Goal: Task Accomplishment & Management: Use online tool/utility

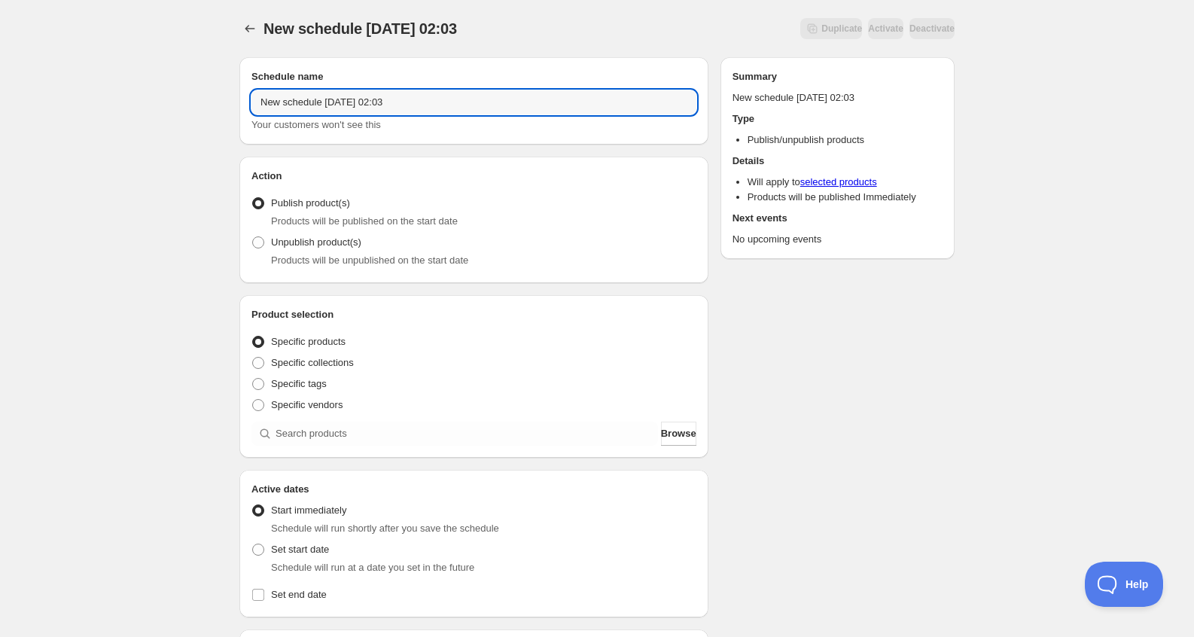
drag, startPoint x: 456, startPoint y: 106, endPoint x: 70, endPoint y: 108, distance: 386.2
click at [71, 107] on div "New schedule [DATE] 02:03. This page is ready New schedule [DATE] 02:03 Duplica…" at bounding box center [597, 573] width 1194 height 1147
type input "Vocaloid"
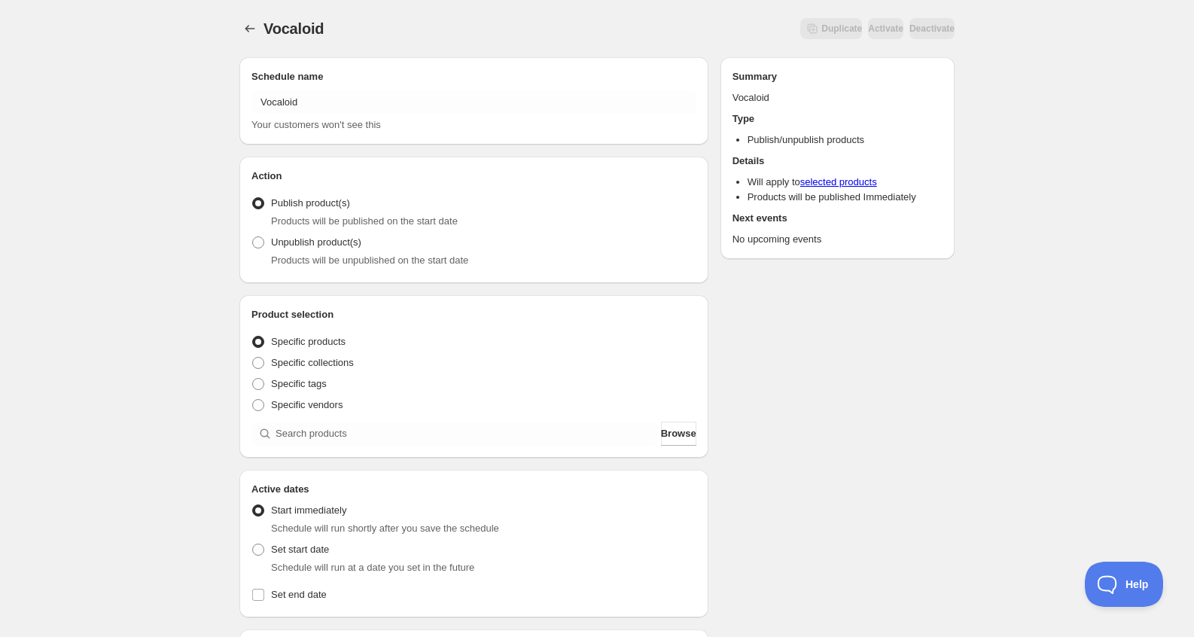
click at [1107, 388] on div "Vocaloid . This page is ready Vocaloid Duplicate Activate Deactivate More actio…" at bounding box center [597, 573] width 1194 height 1147
click at [145, 232] on div "Vocaloid . This page is ready Vocaloid Duplicate Activate Deactivate More actio…" at bounding box center [597, 573] width 1194 height 1147
click at [338, 364] on span "Specific collections" at bounding box center [312, 362] width 83 height 11
click at [253, 358] on input "Specific collections" at bounding box center [252, 357] width 1 height 1
radio input "true"
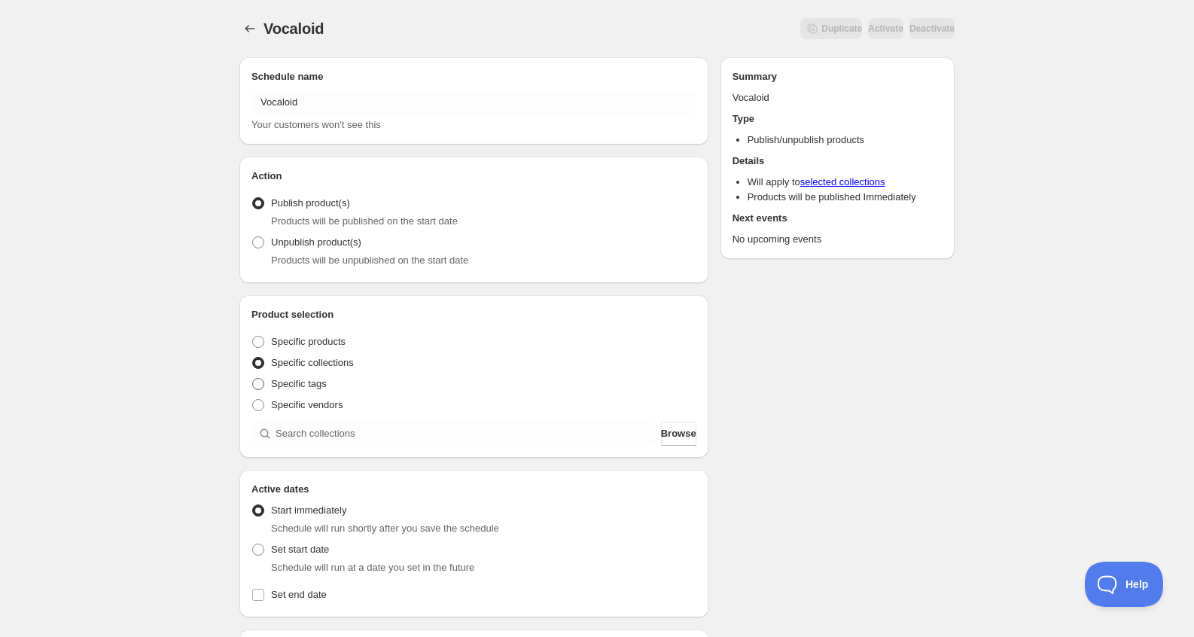
click at [310, 386] on span "Specific tags" at bounding box center [299, 383] width 56 height 11
click at [253, 379] on input "Specific tags" at bounding box center [252, 378] width 1 height 1
radio input "true"
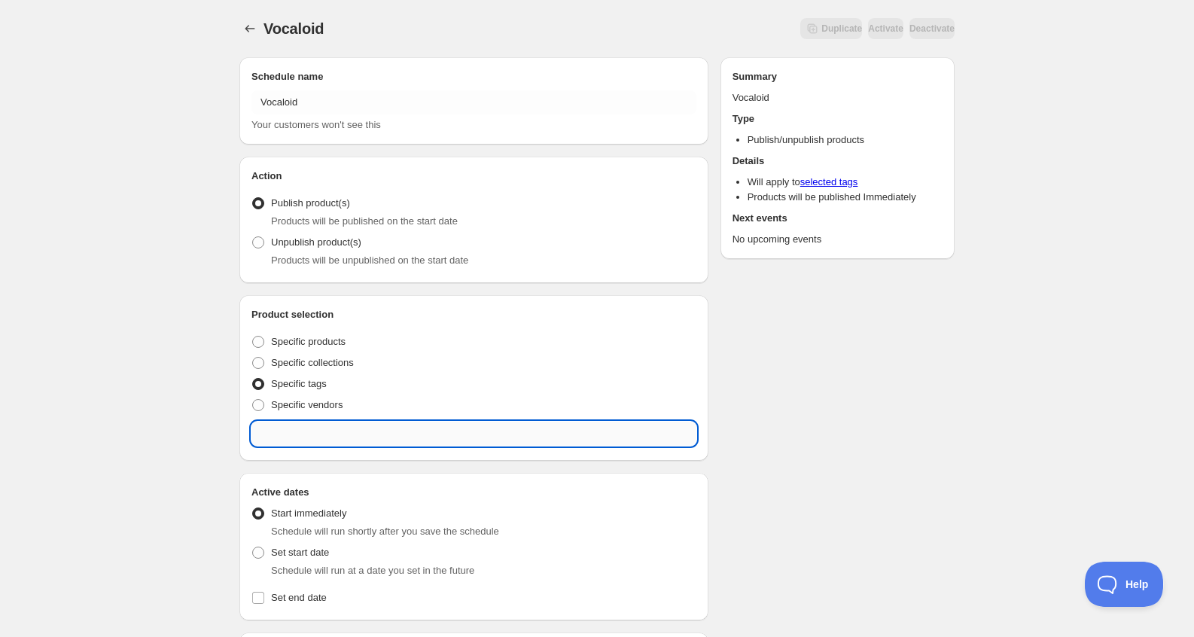
click at [338, 436] on input "text" at bounding box center [473, 434] width 445 height 24
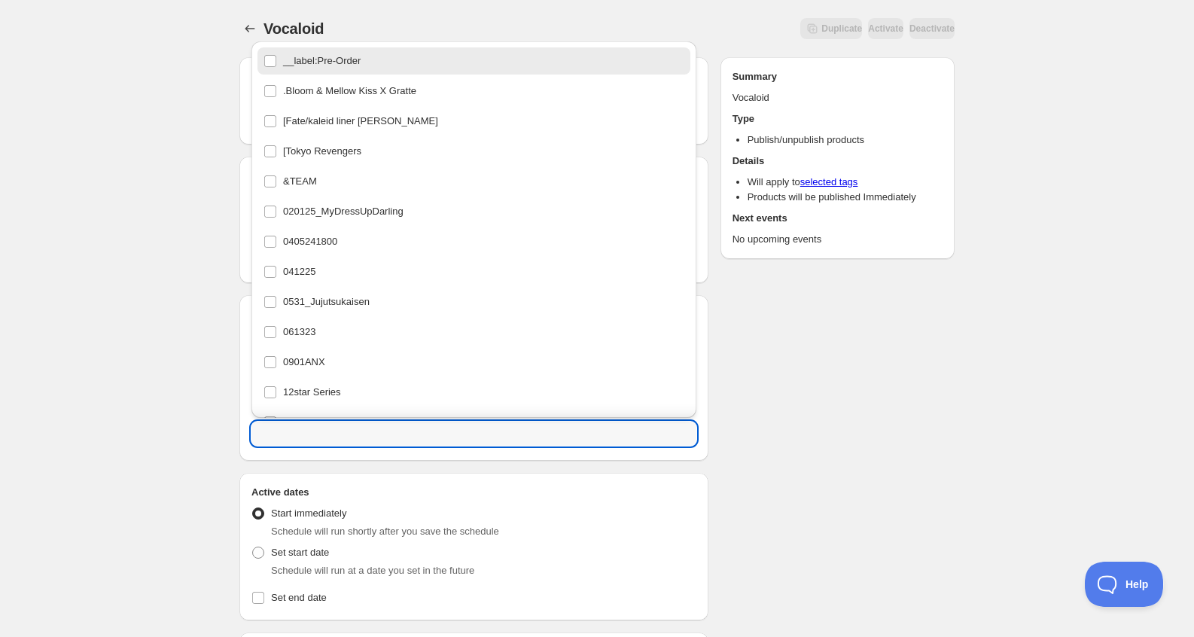
click at [186, 481] on div "Vocaloid . This page is ready Vocaloid Duplicate Activate Deactivate More actio…" at bounding box center [597, 575] width 1194 height 1150
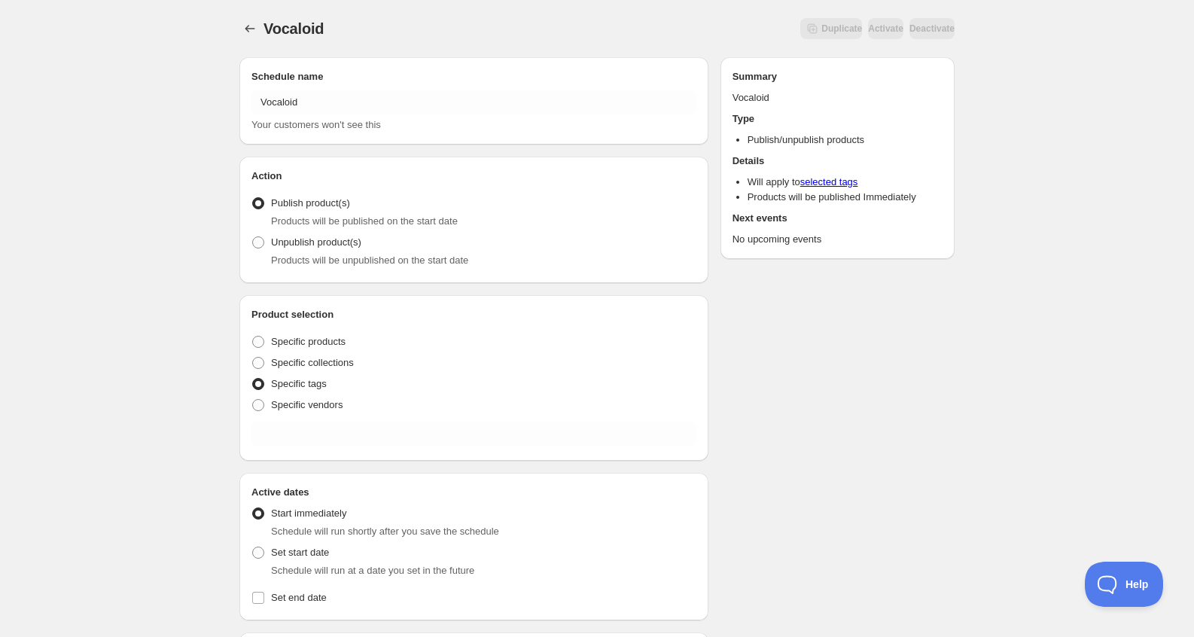
drag, startPoint x: 302, startPoint y: 342, endPoint x: 329, endPoint y: 387, distance: 52.7
click at [303, 341] on span "Specific products" at bounding box center [308, 341] width 75 height 11
click at [253, 337] on input "Specific products" at bounding box center [252, 336] width 1 height 1
radio input "true"
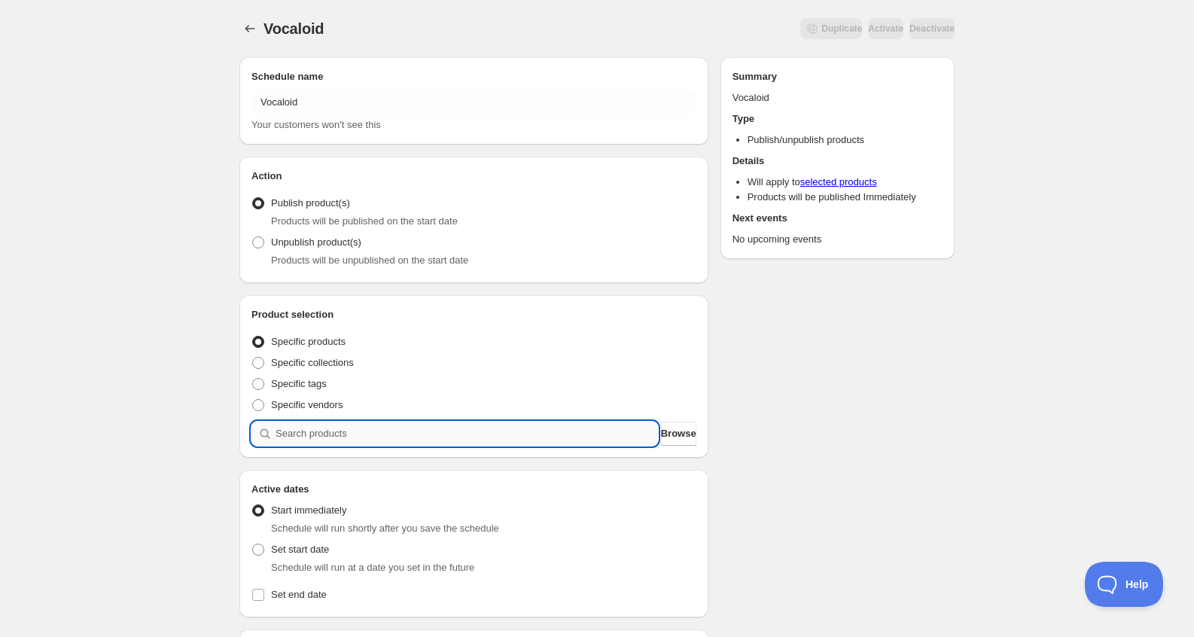
click at [344, 427] on input "search" at bounding box center [467, 434] width 382 height 24
type input "W"
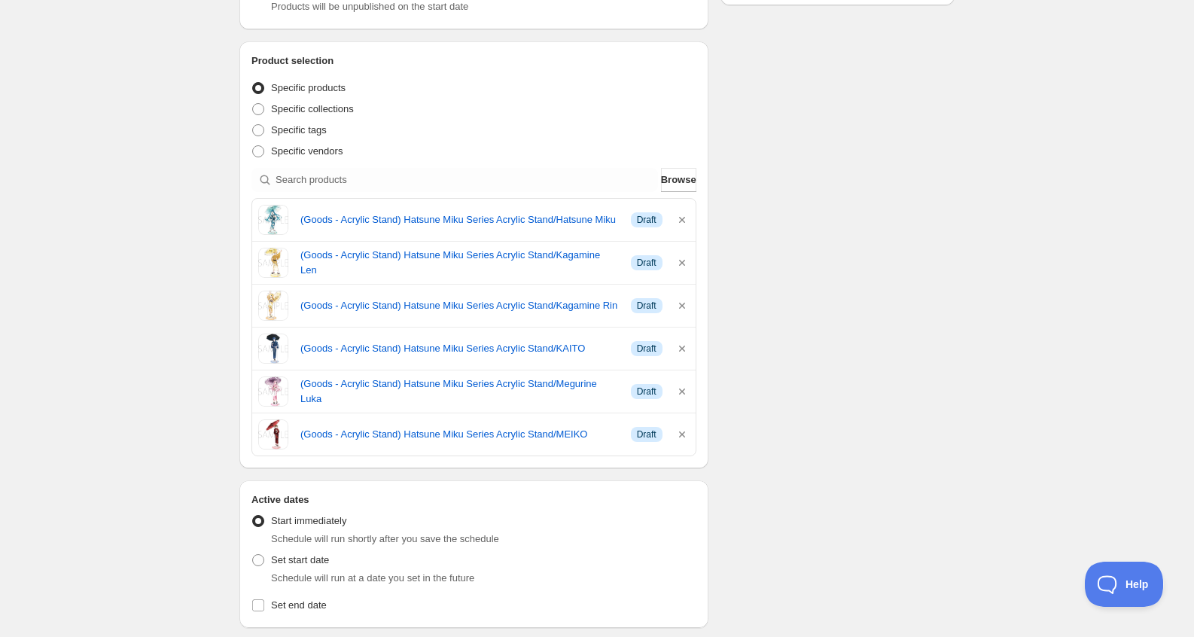
scroll to position [376, 0]
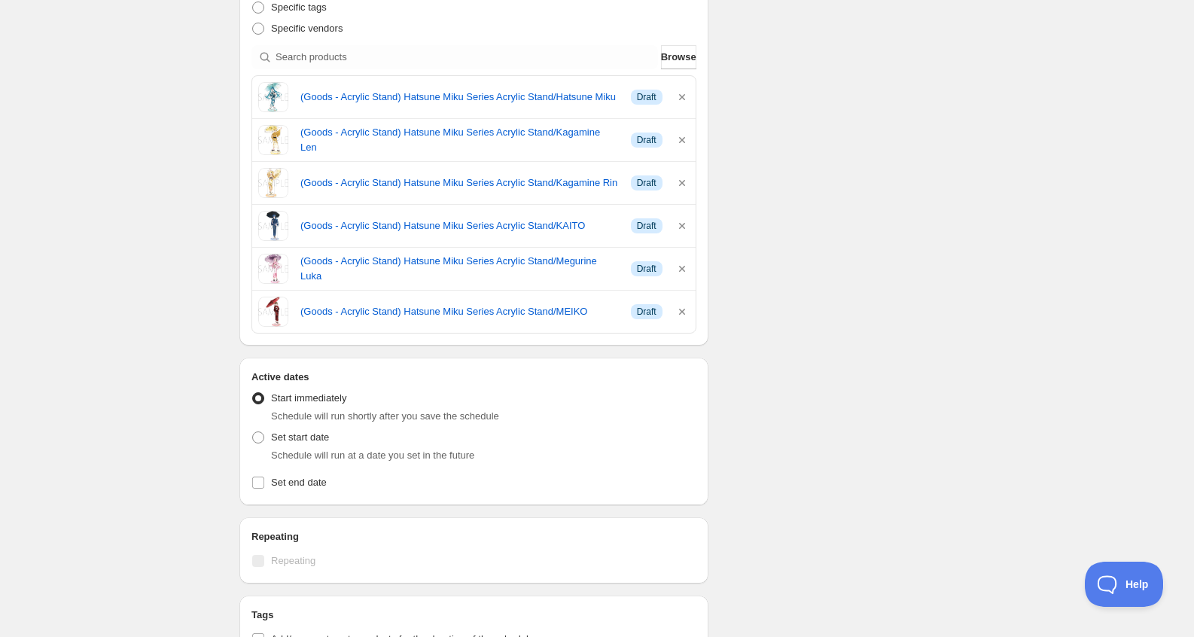
click at [746, 239] on div "Schedule name Vocaloid Your customers won't see this Action Action Publish prod…" at bounding box center [590, 337] width 727 height 1336
click at [289, 435] on span "Set start date" at bounding box center [300, 436] width 58 height 11
click at [253, 432] on input "Set start date" at bounding box center [252, 431] width 1 height 1
radio input "true"
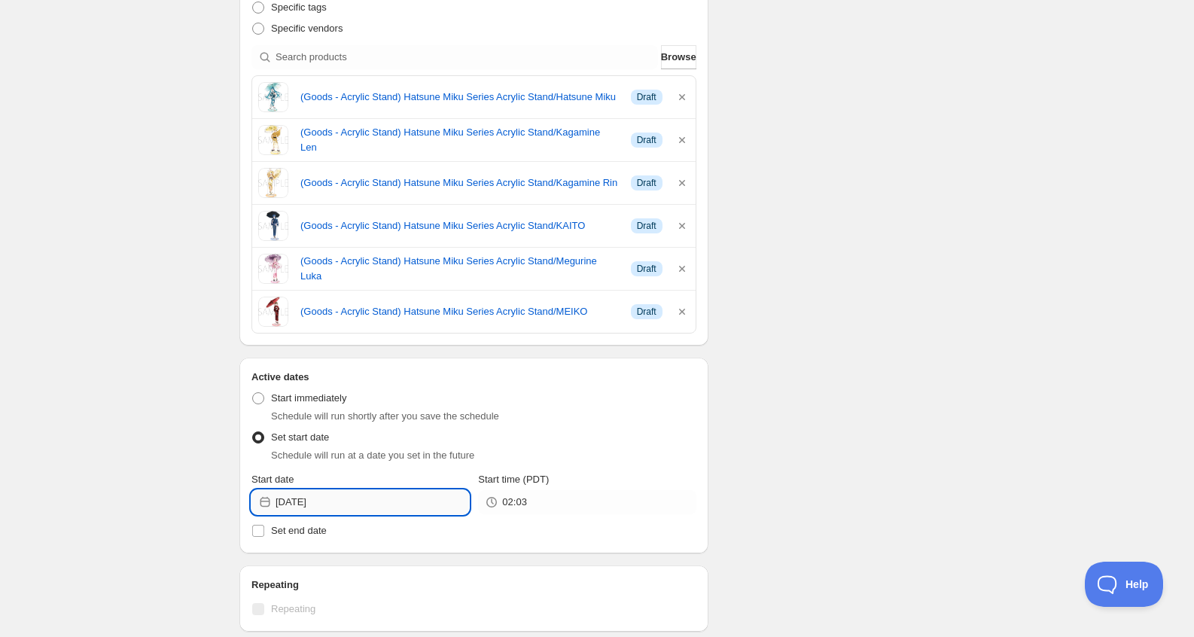
click at [332, 502] on input "[DATE]" at bounding box center [372, 502] width 193 height 24
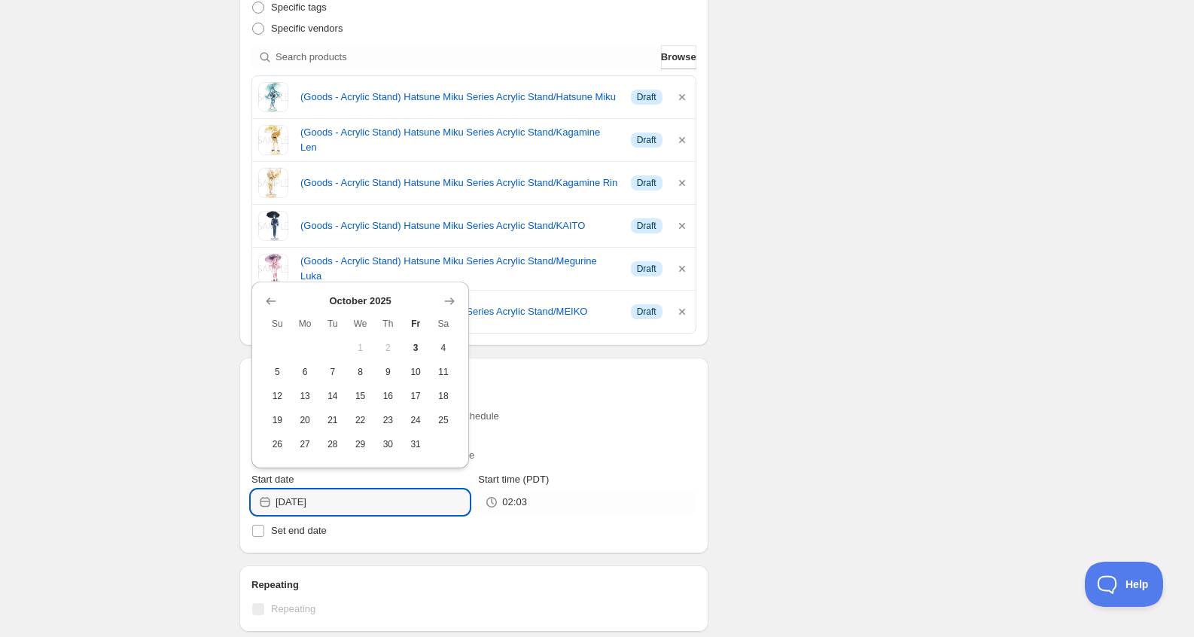
click at [446, 349] on span "4" at bounding box center [444, 348] width 16 height 12
type input "[DATE]"
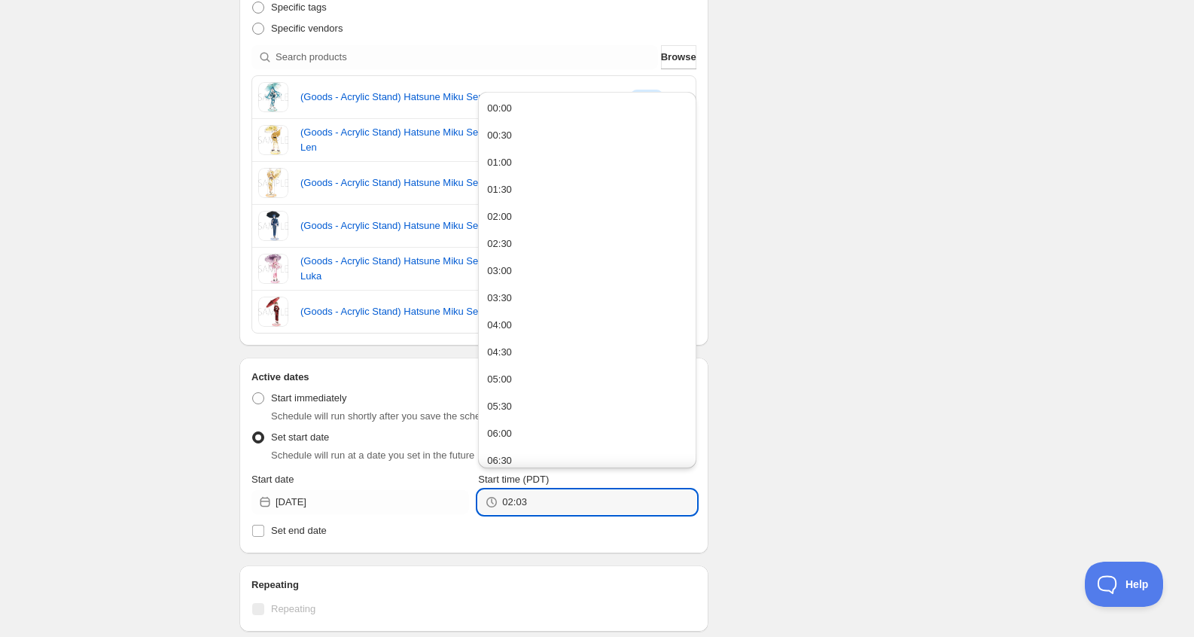
click at [489, 505] on div "02:03" at bounding box center [587, 502] width 218 height 24
drag, startPoint x: 455, startPoint y: 509, endPoint x: 408, endPoint y: 504, distance: 47.6
click at [408, 504] on div "Start date [DATE] Start time (PDT) 02:03" at bounding box center [473, 493] width 445 height 42
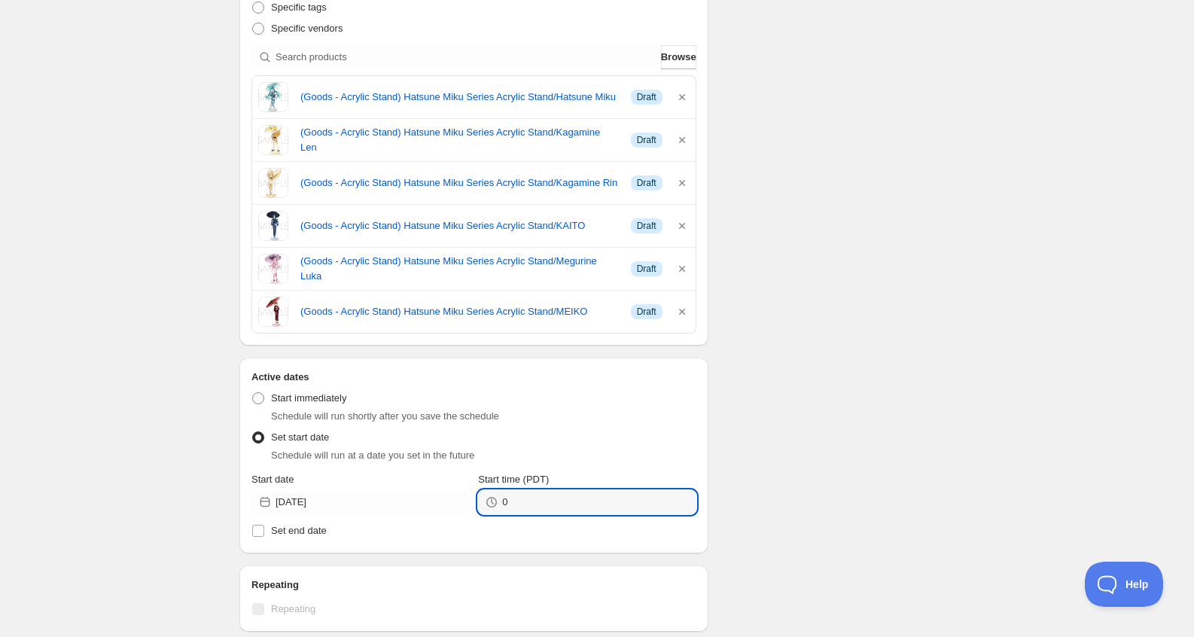
type input "00:00"
click at [986, 390] on div "Vocaloid . This page is ready Vocaloid Duplicate Activate Deactivate More actio…" at bounding box center [597, 354] width 1194 height 1460
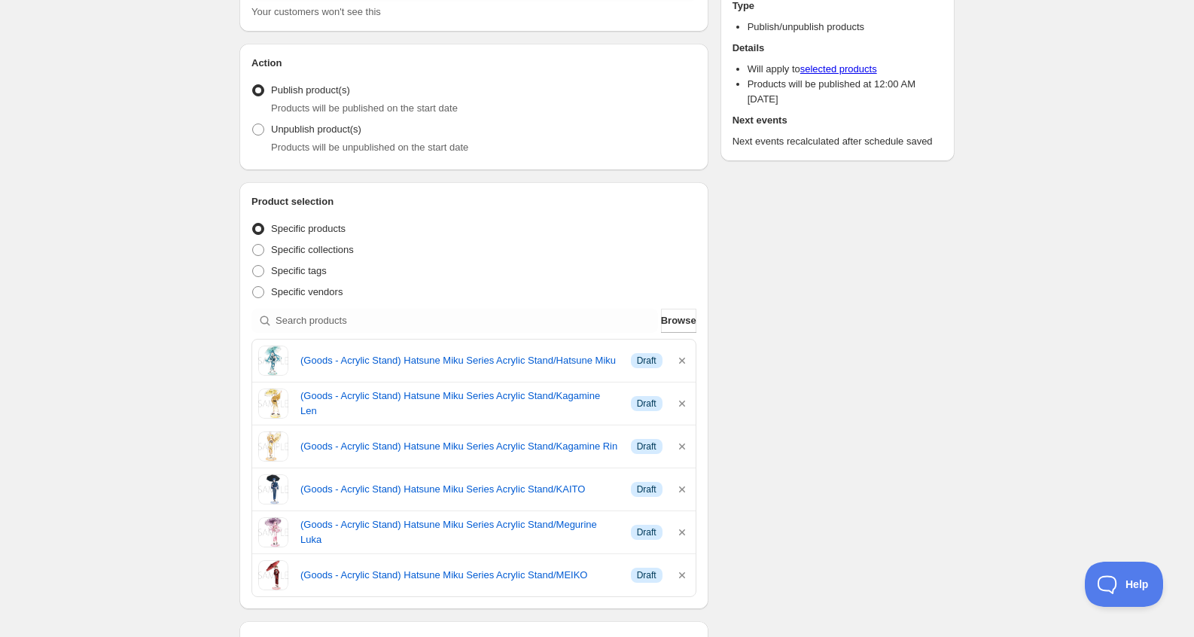
scroll to position [69, 0]
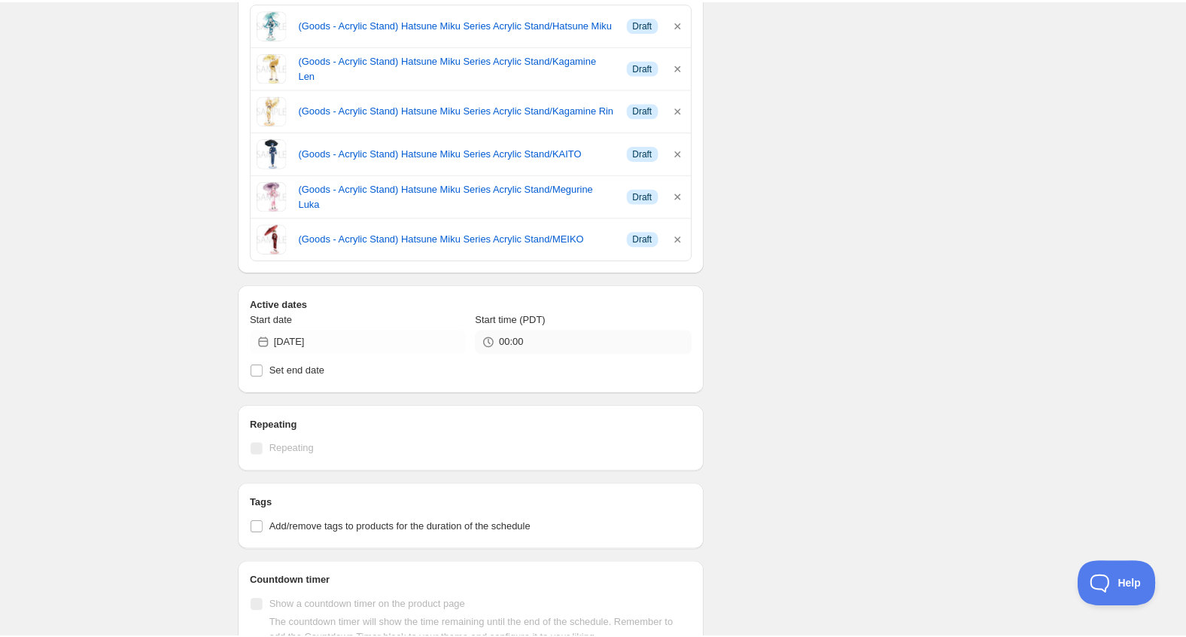
scroll to position [602, 0]
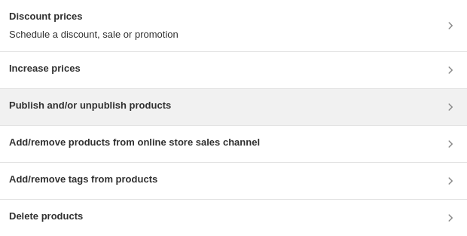
click at [90, 47] on div "Publish and/or unpublish products" at bounding box center [233, 107] width 467 height 36
